Goal: Task Accomplishment & Management: Manage account settings

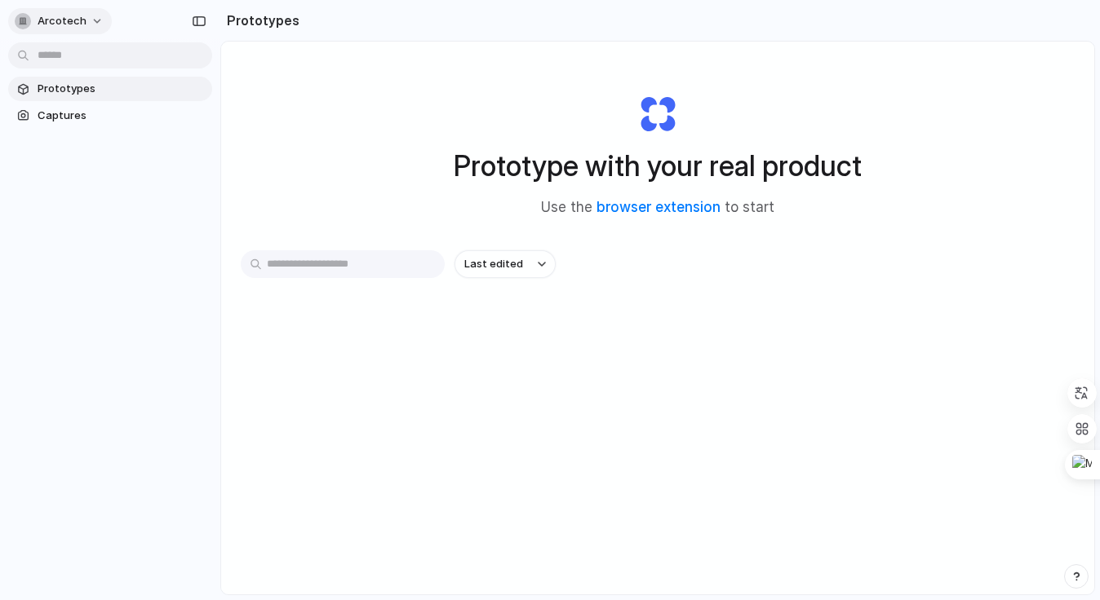
click at [95, 16] on button "arcotech" at bounding box center [60, 21] width 104 height 26
click at [94, 19] on div "Settings Invite members Change theme Sign out" at bounding box center [550, 300] width 1100 height 600
click at [94, 19] on button "arcotech" at bounding box center [60, 21] width 104 height 26
click at [94, 19] on div "Settings Invite members Change theme Sign out" at bounding box center [550, 300] width 1100 height 600
drag, startPoint x: 640, startPoint y: 229, endPoint x: 625, endPoint y: 230, distance: 15.5
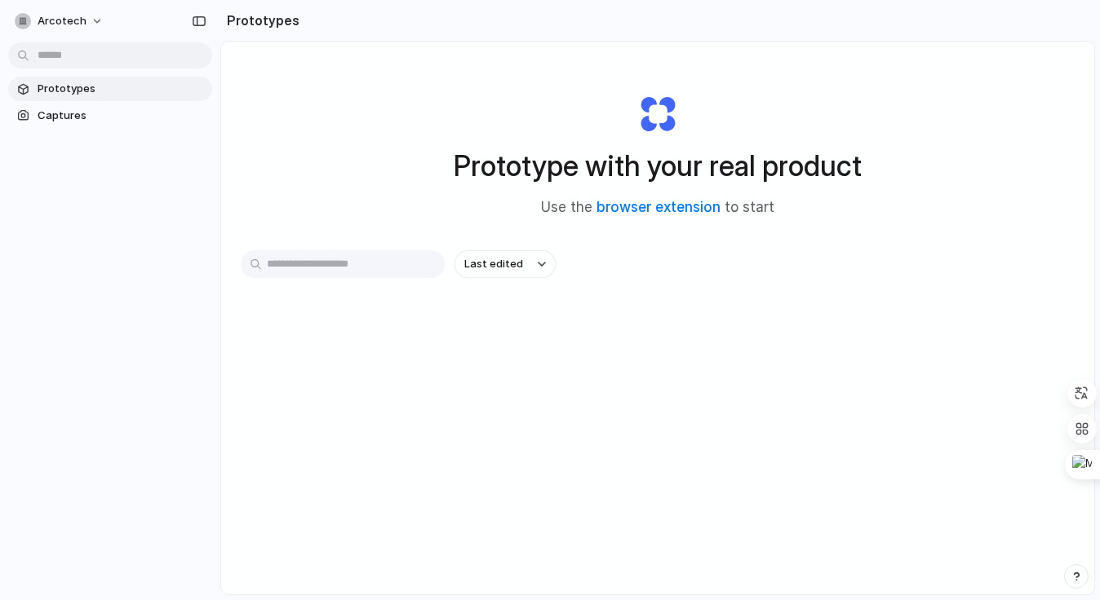
click at [640, 229] on div "Prototype with your real product Use the browser extension to start" at bounding box center [657, 149] width 653 height 176
click at [75, 20] on span "arcotech" at bounding box center [62, 21] width 49 height 16
click at [84, 83] on span "Invite members" at bounding box center [77, 84] width 78 height 16
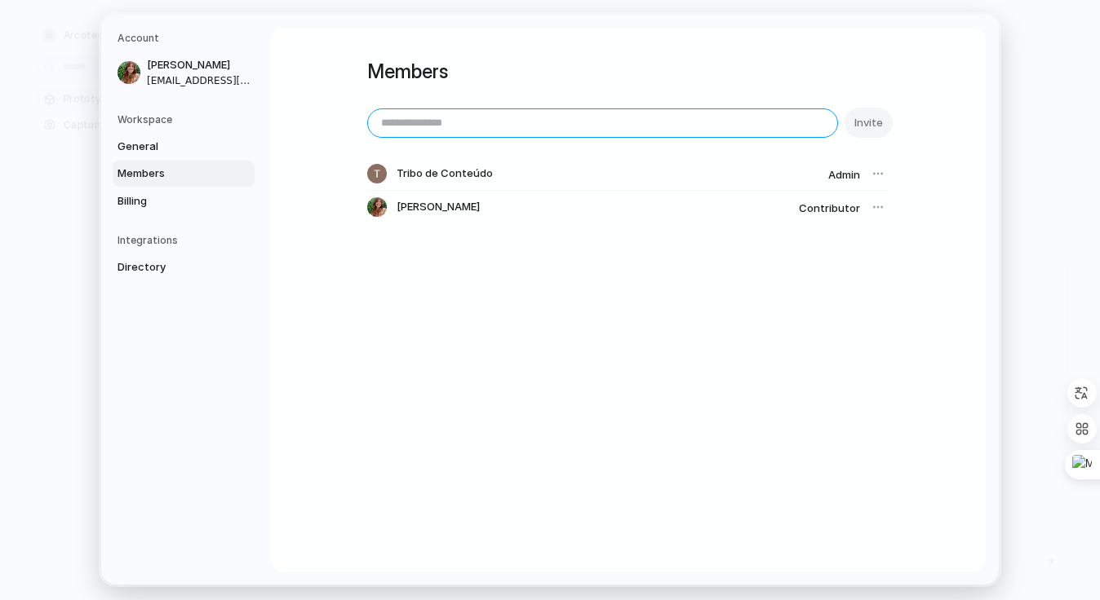
paste input "**********"
type input "**********"
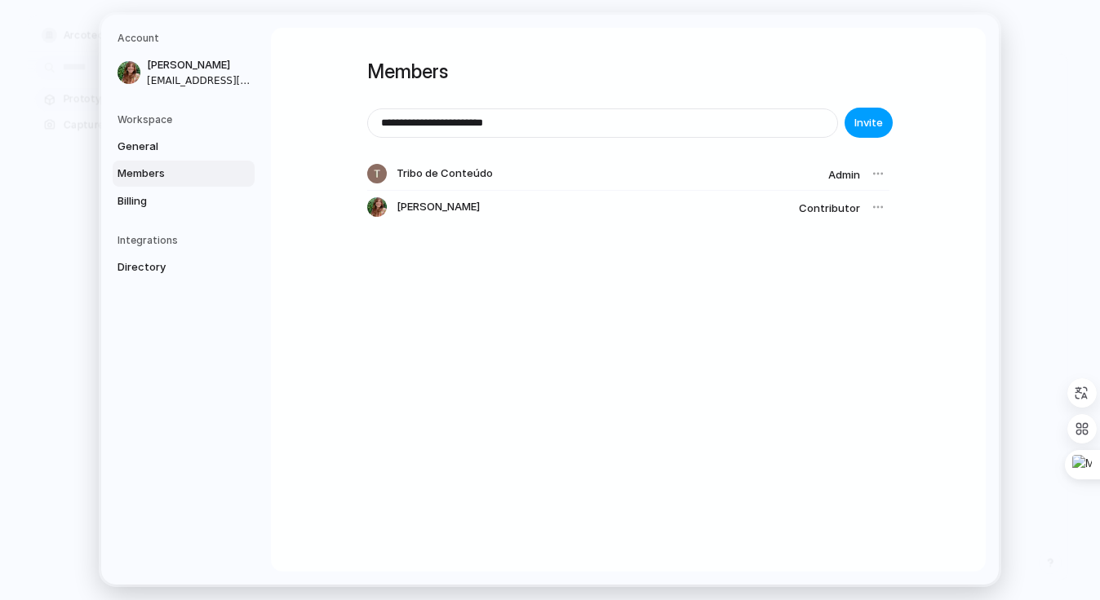
click at [873, 126] on span "Invite" at bounding box center [868, 123] width 29 height 16
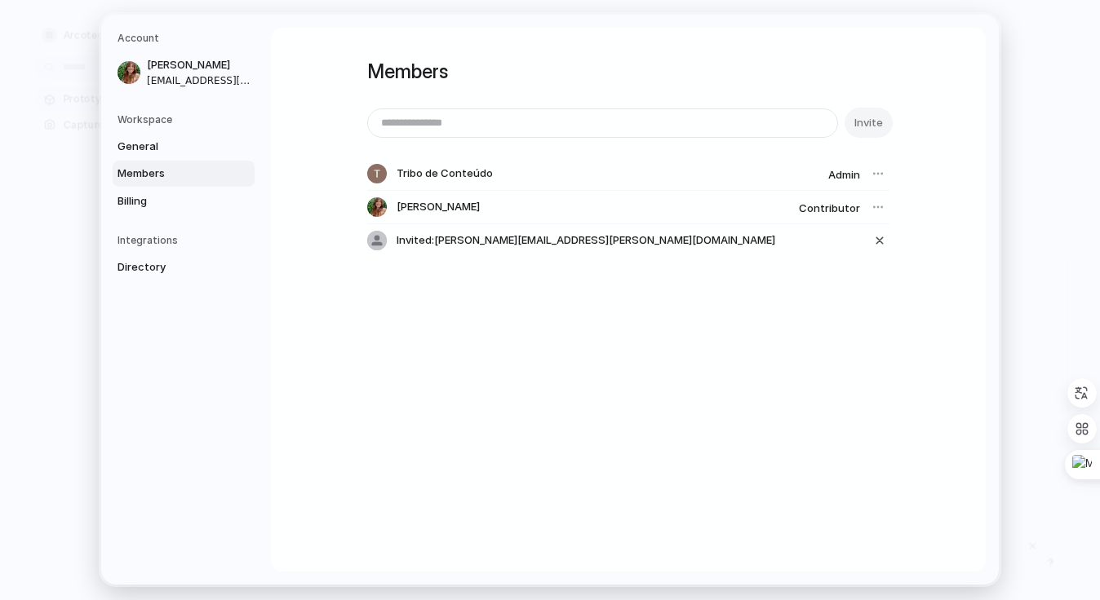
click at [590, 238] on div "Invited: [PERSON_NAME][EMAIL_ADDRESS][PERSON_NAME][DOMAIN_NAME]" at bounding box center [628, 240] width 522 height 33
click at [870, 208] on div at bounding box center [877, 207] width 23 height 23
click at [875, 201] on div at bounding box center [877, 207] width 23 height 23
click at [876, 205] on div at bounding box center [877, 207] width 23 height 23
